Goal: Book appointment/travel/reservation

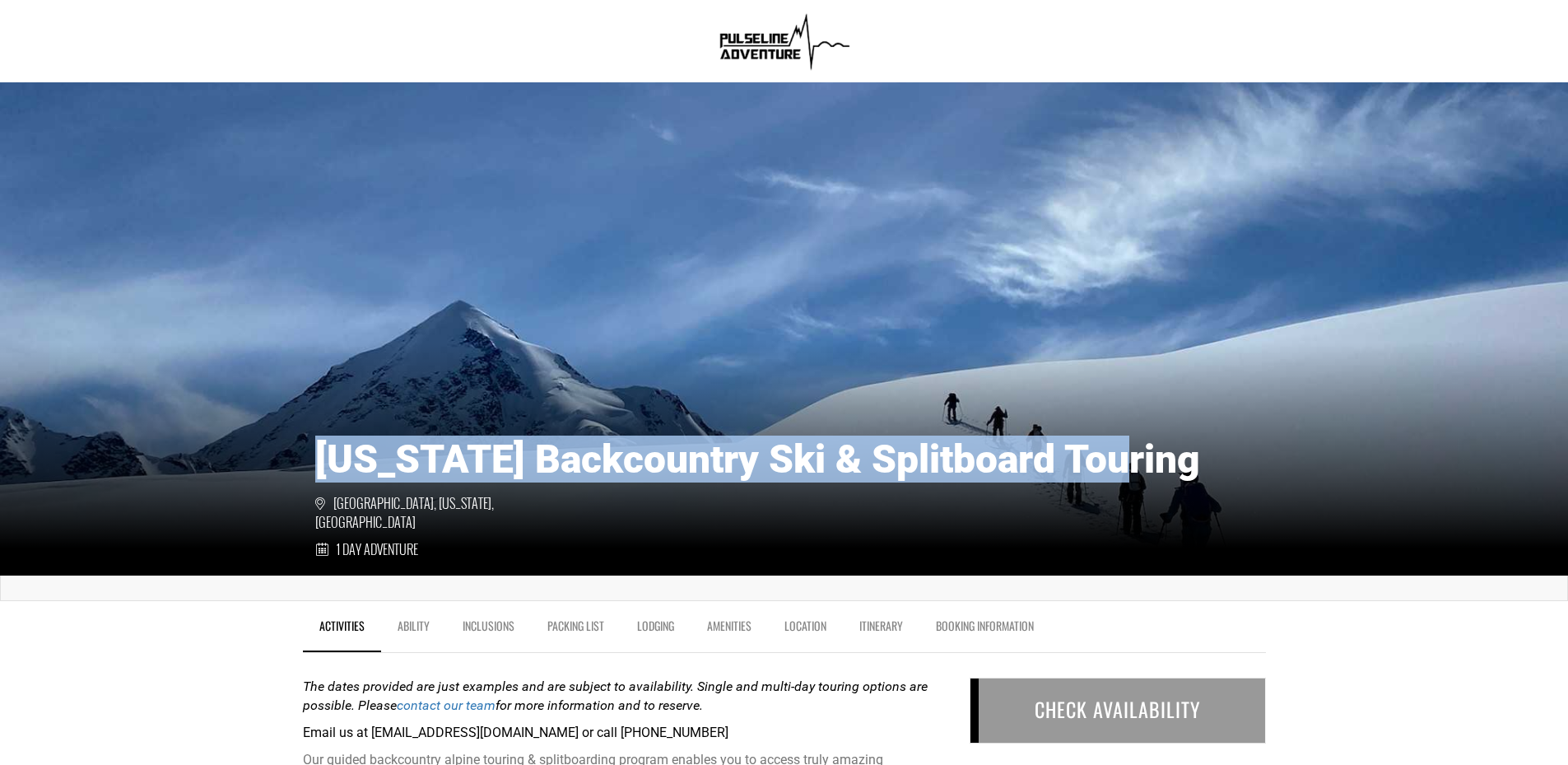
drag, startPoint x: 320, startPoint y: 477, endPoint x: 1158, endPoint y: 496, distance: 838.2
click at [1158, 482] on h1 "[US_STATE] Backcountry Ski & Splitboard Touring" at bounding box center [784, 459] width 939 height 44
click at [765, 464] on h1 "[US_STATE] Backcountry Ski & Splitboard Touring" at bounding box center [784, 459] width 939 height 44
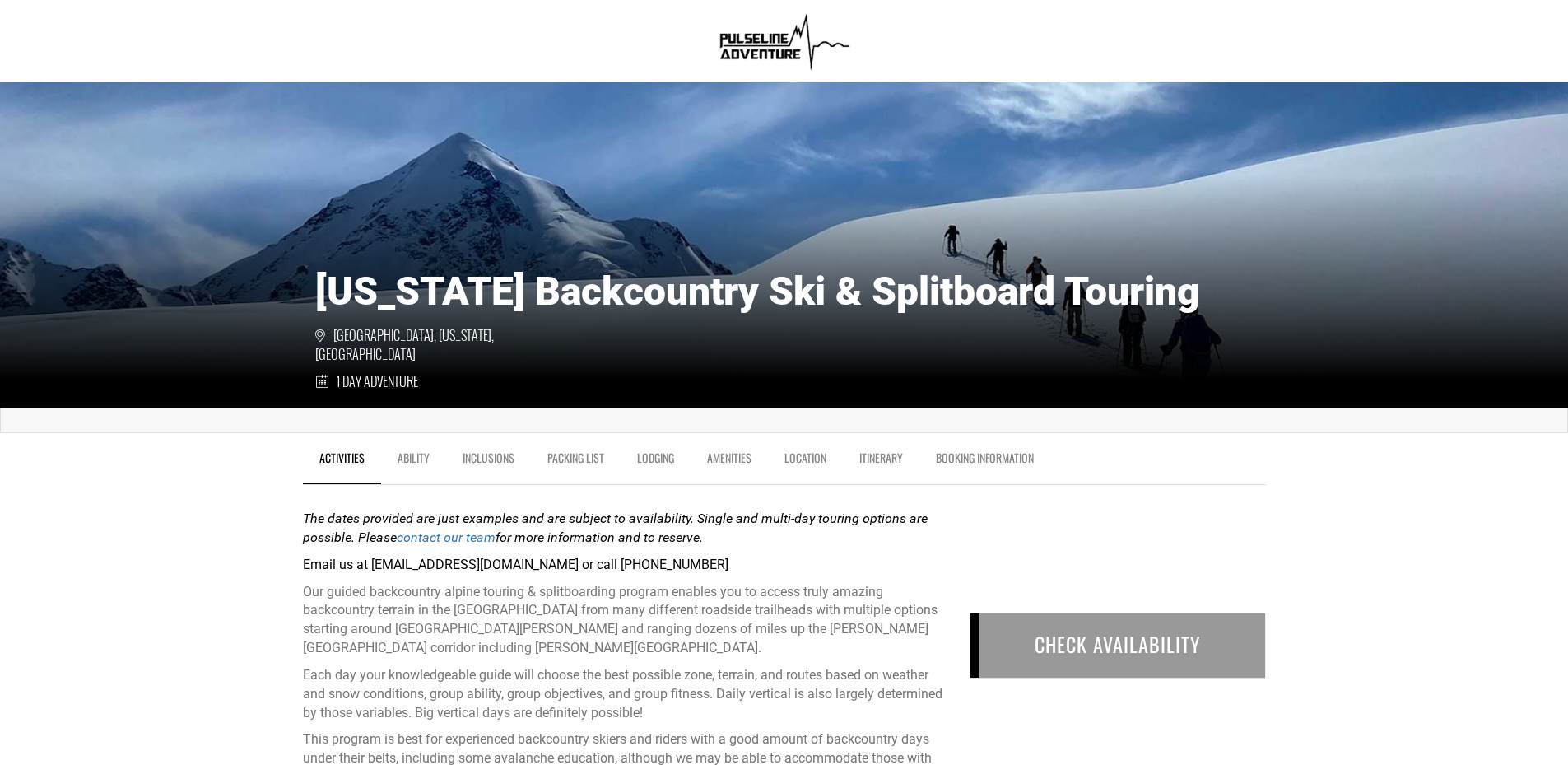
scroll to position [412, 0]
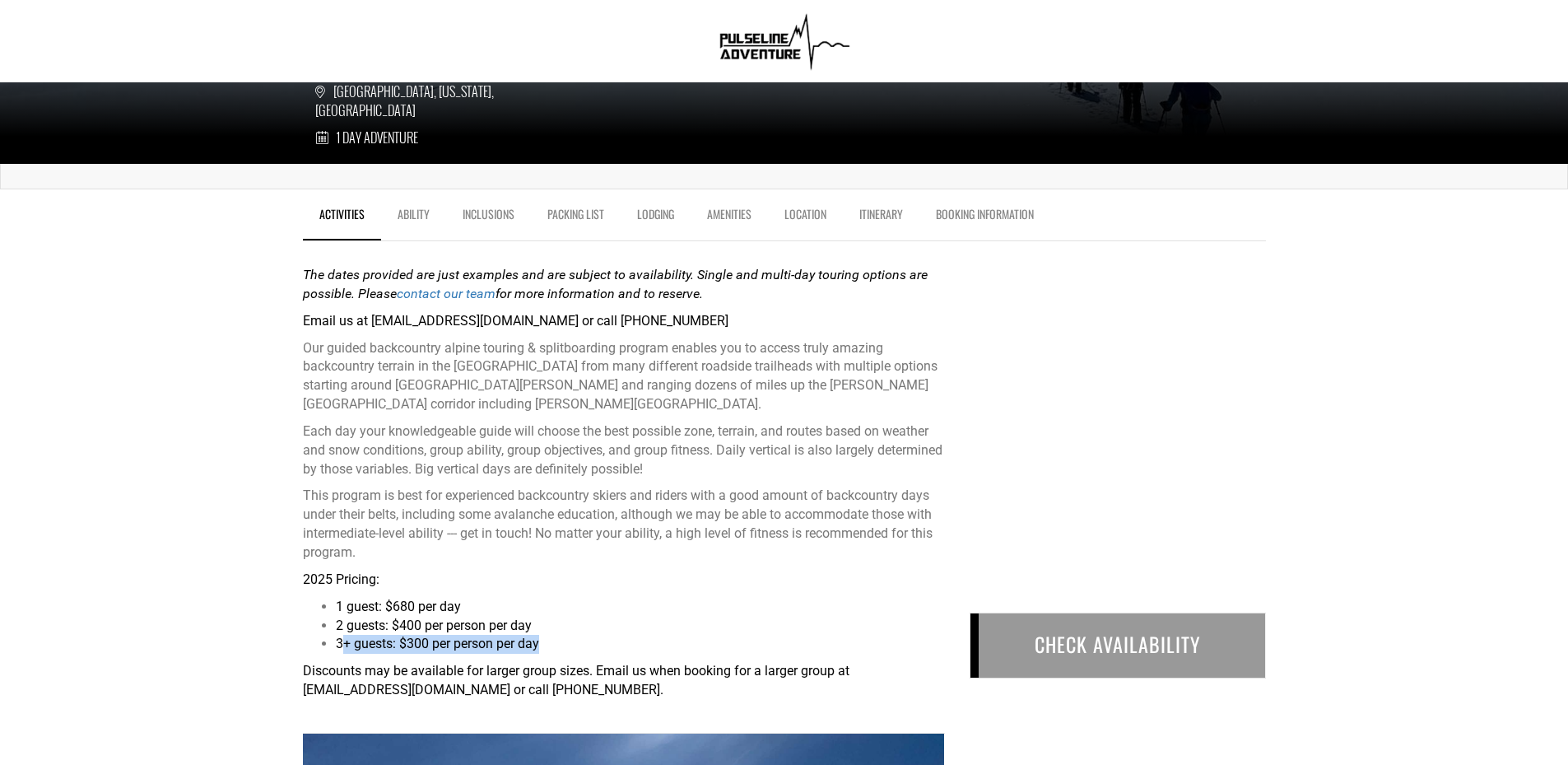
drag, startPoint x: 340, startPoint y: 645, endPoint x: 565, endPoint y: 639, distance: 225.1
click at [565, 639] on li "3+ guests: $300 per person per day" at bounding box center [640, 645] width 609 height 19
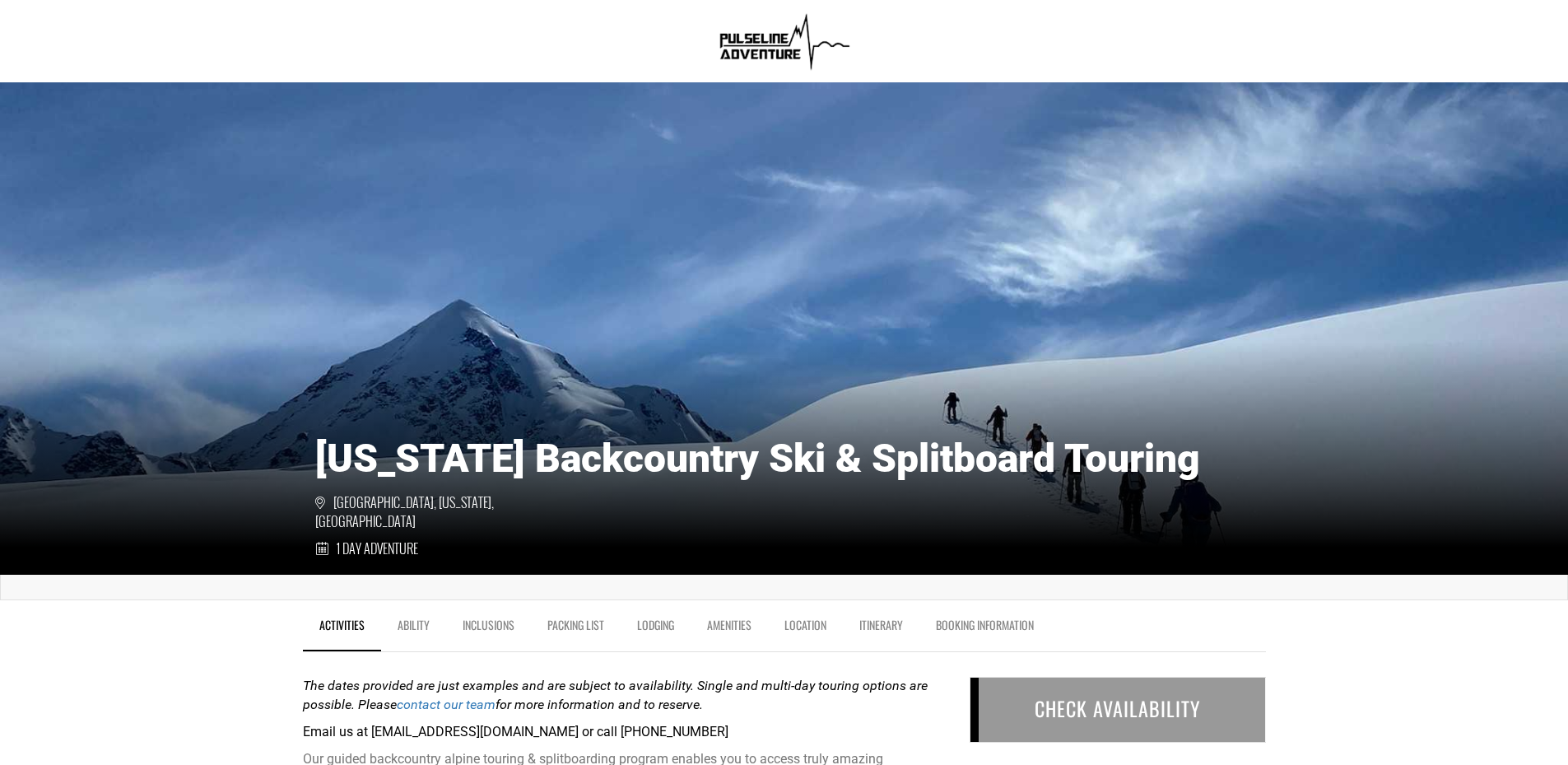
scroll to position [0, 0]
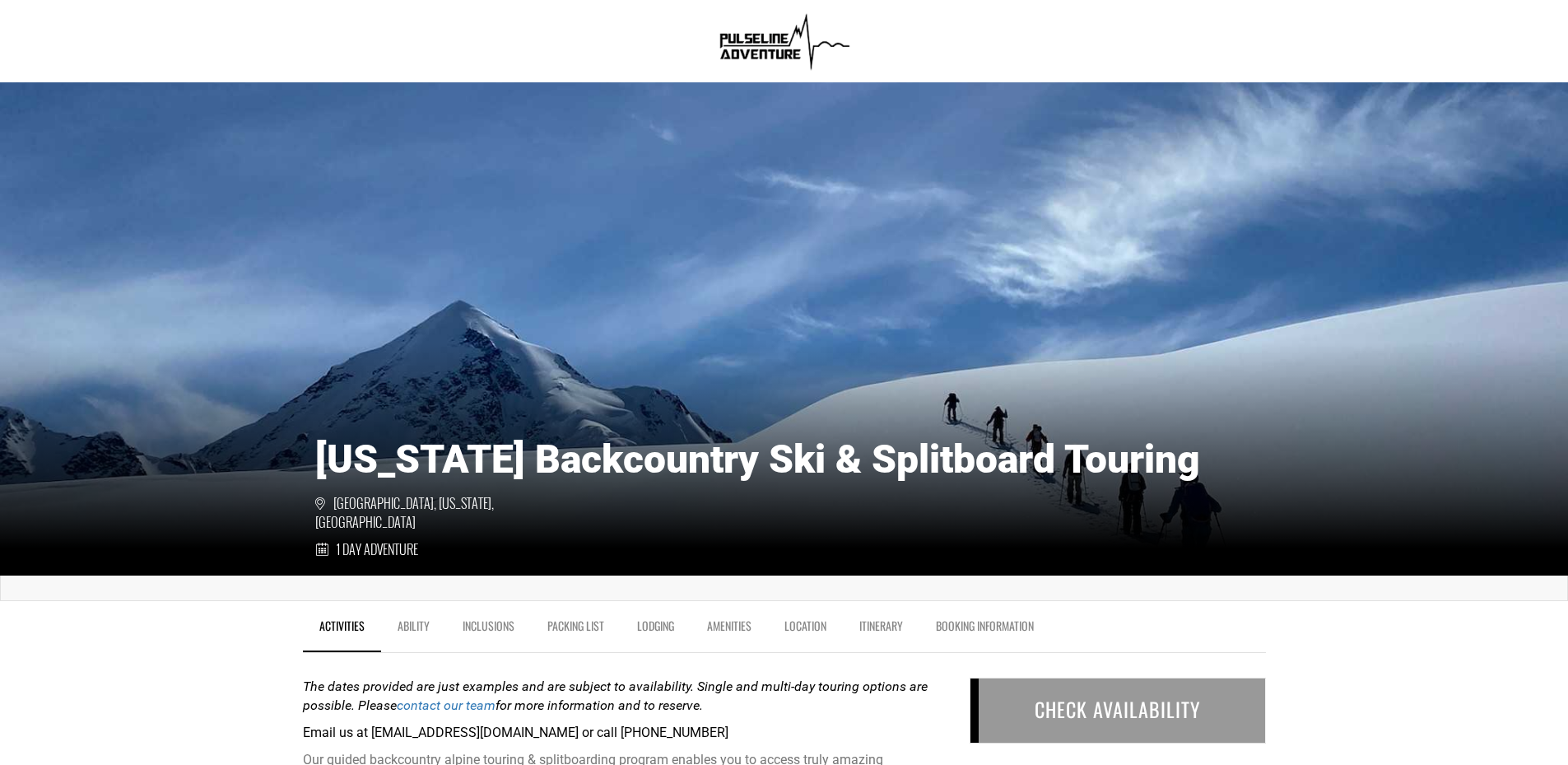
click at [1061, 359] on div "[US_STATE] Backcountry Ski & Splitboard Touring [GEOGRAPHIC_DATA], [US_STATE], …" at bounding box center [784, 451] width 1568 height 247
